Goal: Find contact information

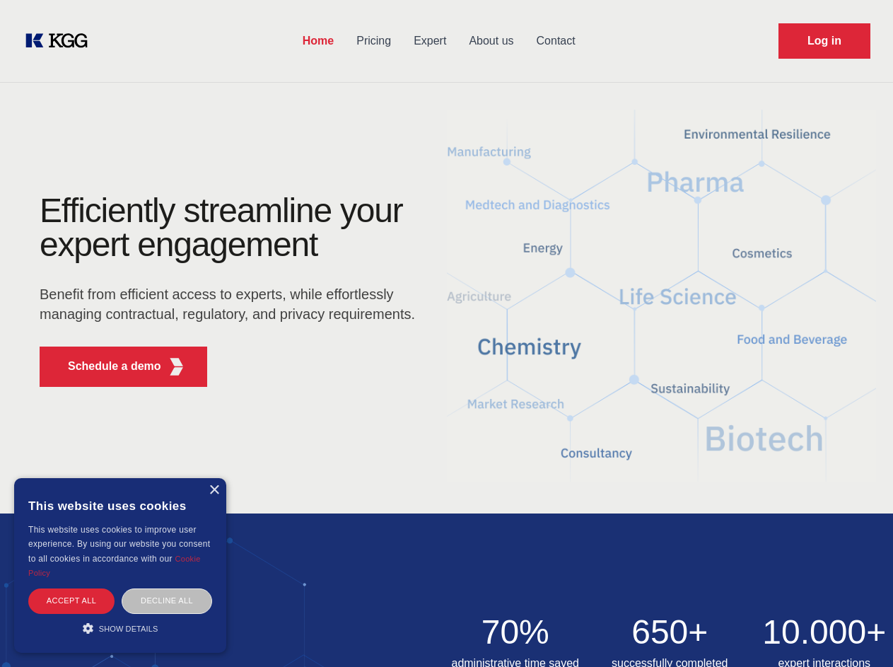
click at [446, 333] on div "Efficiently streamline your expert engagement Benefit from efficient access to …" at bounding box center [232, 296] width 430 height 204
click at [106, 366] on p "Schedule a demo" at bounding box center [114, 366] width 93 height 17
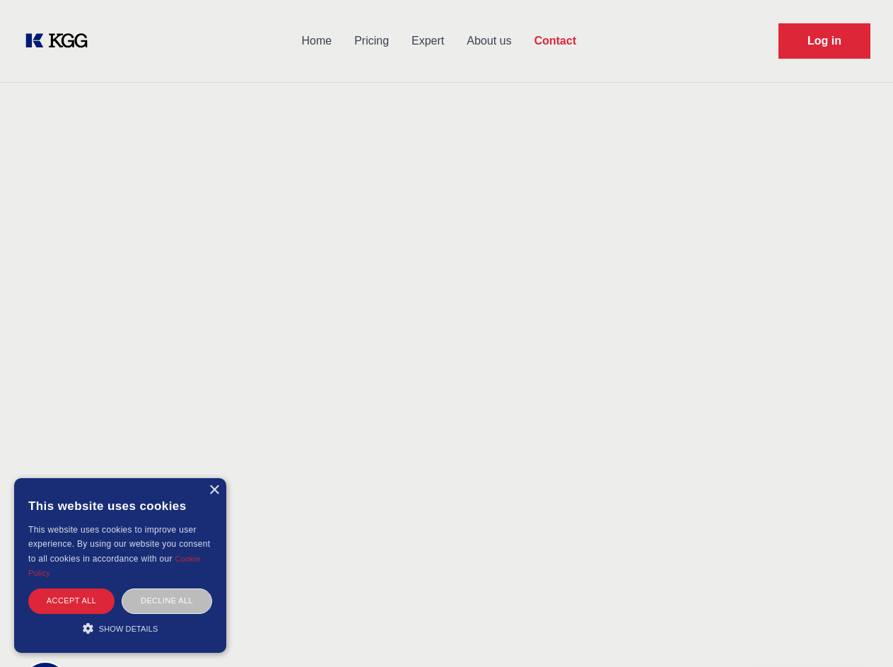
click at [214, 490] on div "× This website uses cookies This website uses cookies to improve user experienc…" at bounding box center [120, 565] width 212 height 175
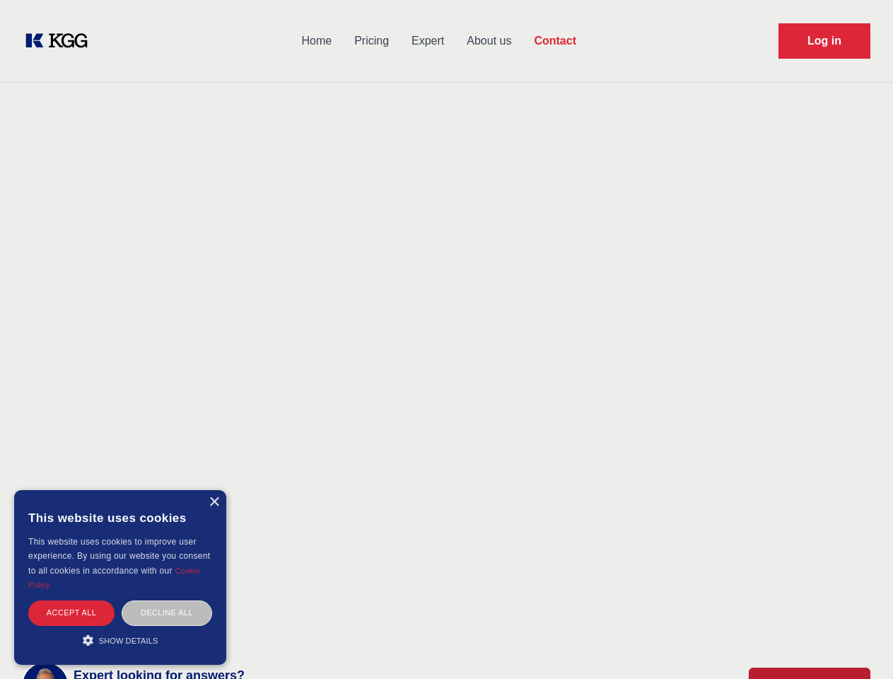
click at [71, 600] on div "Accept all" at bounding box center [71, 612] width 86 height 25
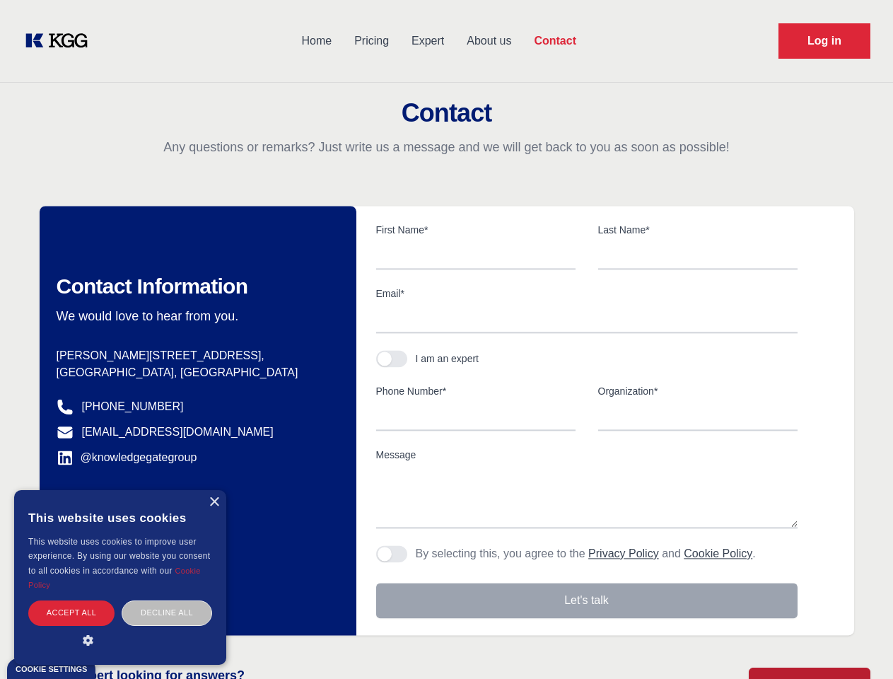
click at [167, 600] on div "Contact Information We would love to hear from you. Postal address [PERSON_NAME…" at bounding box center [198, 420] width 317 height 429
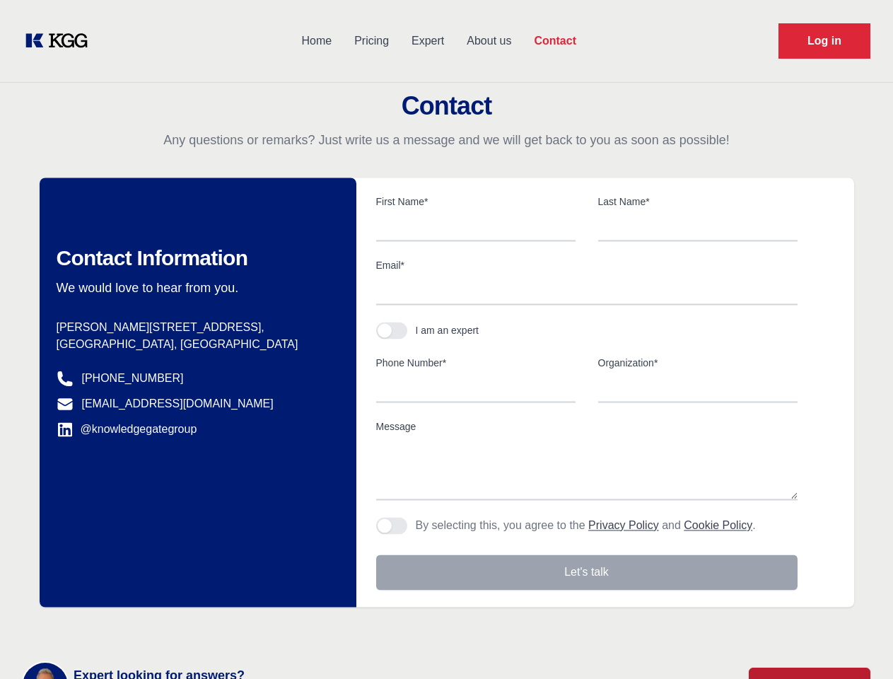
click at [120, 628] on main "Contact Any questions or remarks? Just write us a message and we will get back …" at bounding box center [446, 368] width 893 height 736
